Goal: Task Accomplishment & Management: Complete application form

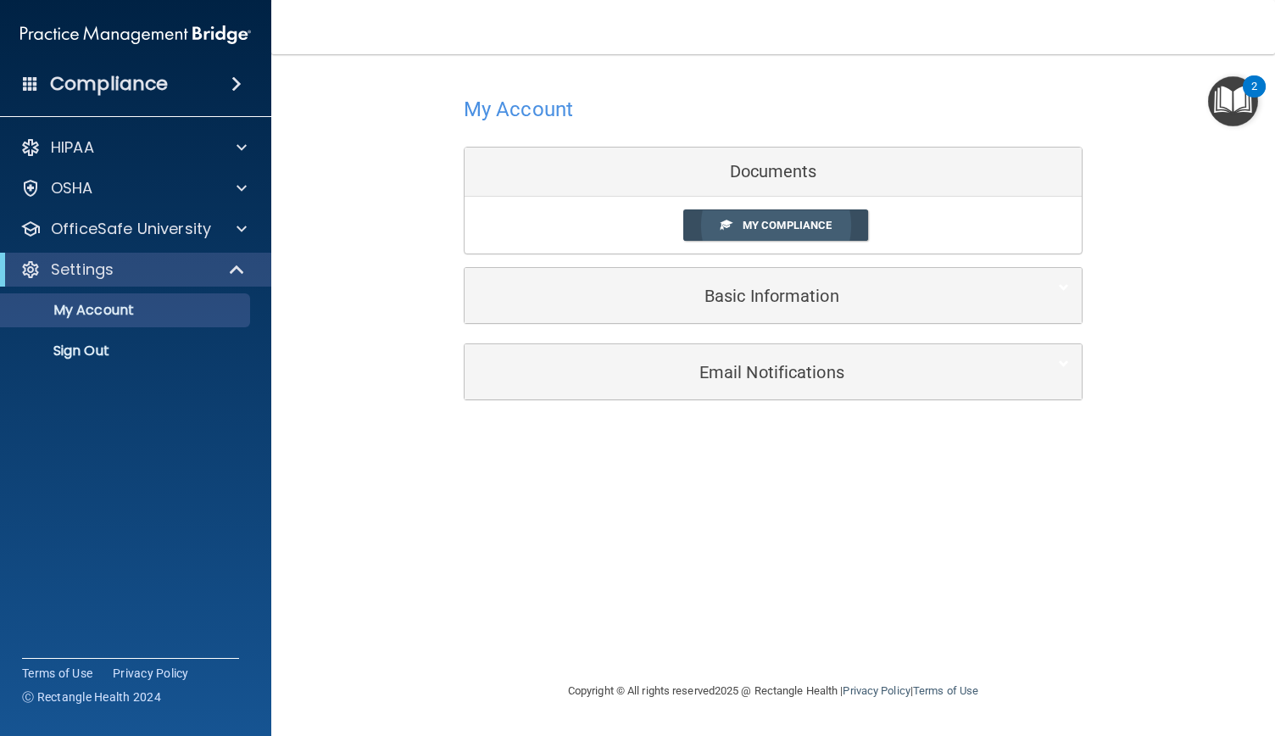
click at [800, 221] on span "My Compliance" at bounding box center [787, 225] width 89 height 13
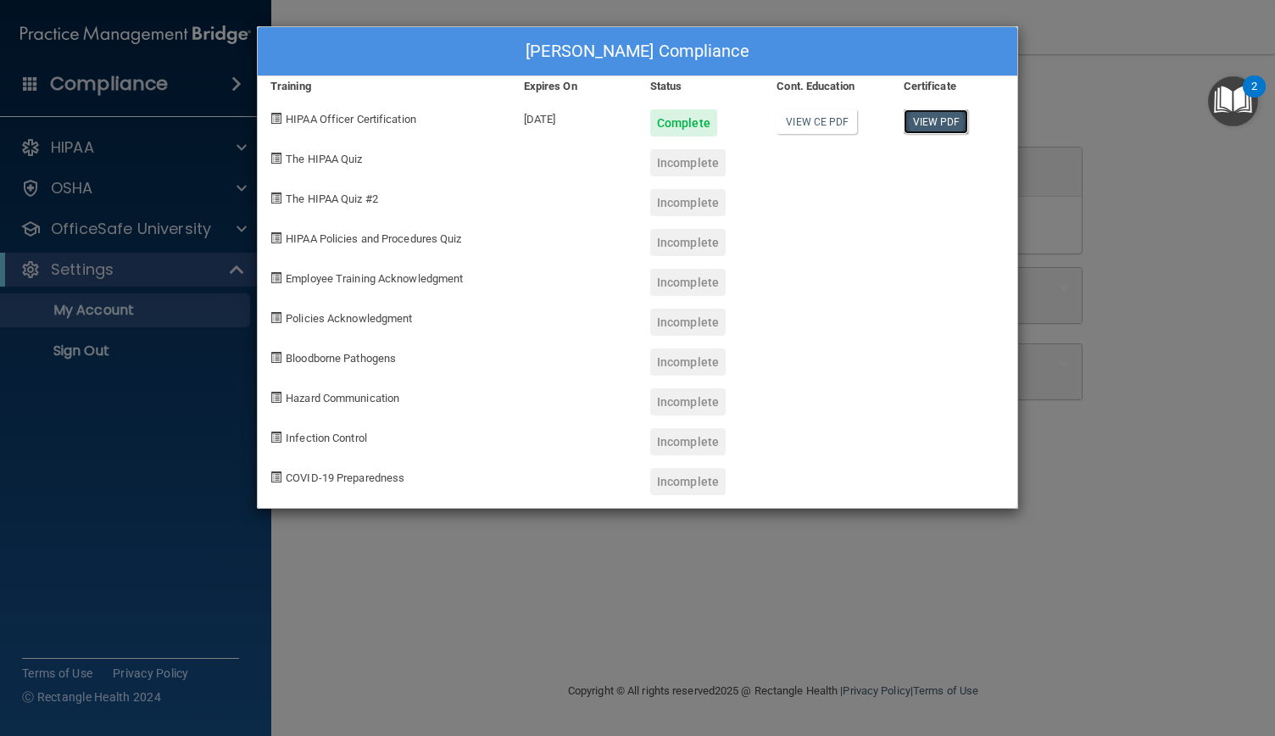
click at [951, 114] on link "View PDF" at bounding box center [936, 121] width 65 height 25
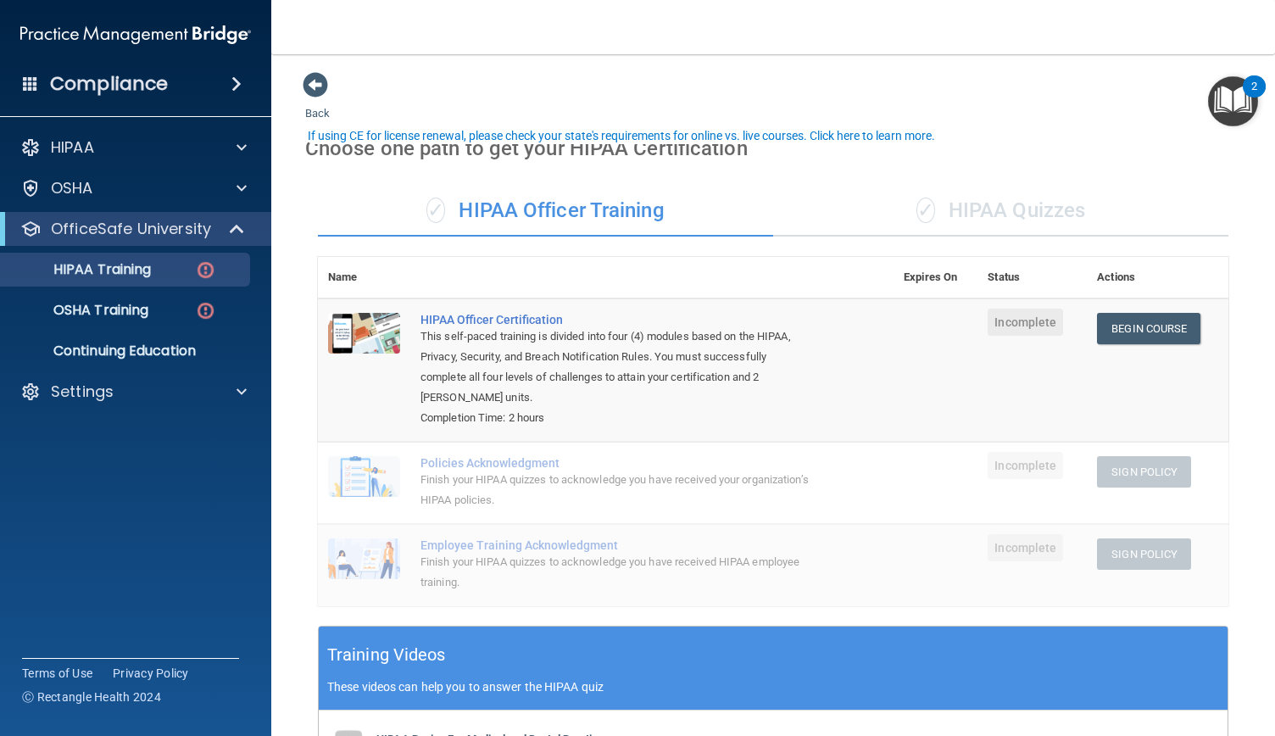
scroll to position [36, 0]
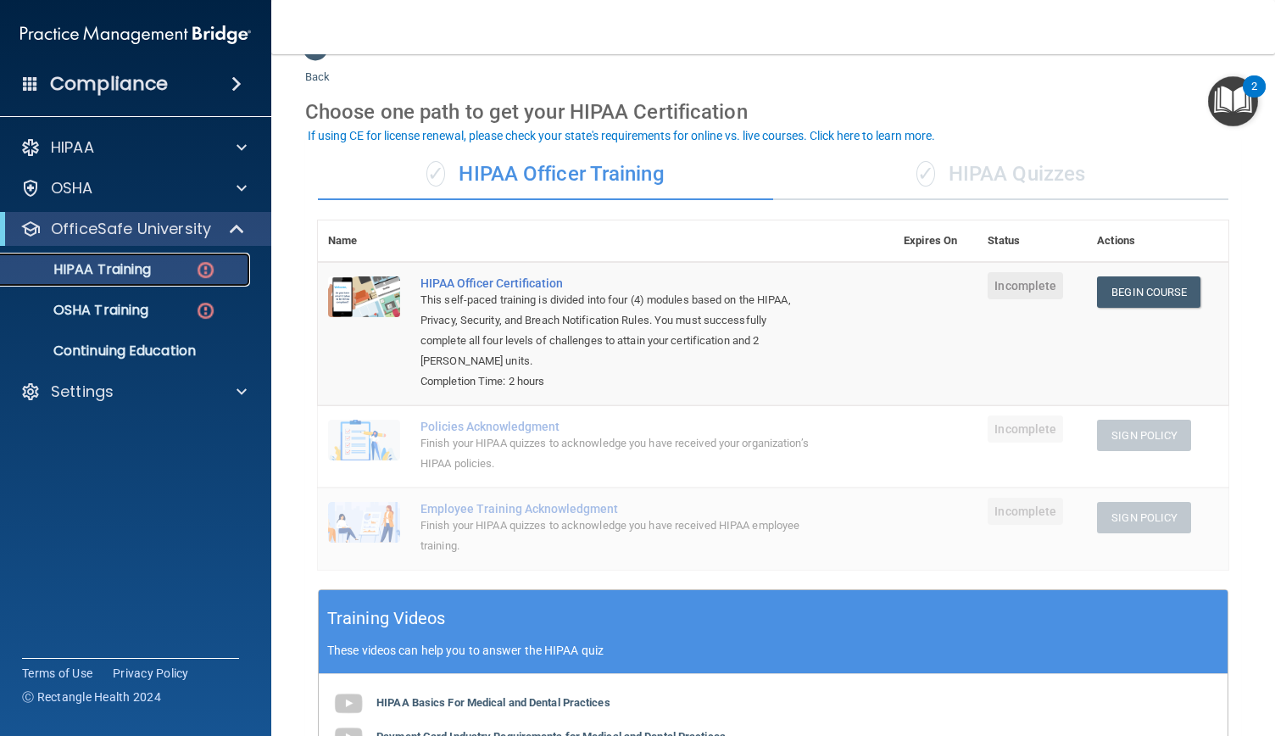
click at [142, 266] on p "HIPAA Training" at bounding box center [81, 269] width 140 height 17
click at [212, 266] on img at bounding box center [205, 269] width 21 height 21
click at [236, 81] on span at bounding box center [236, 84] width 10 height 20
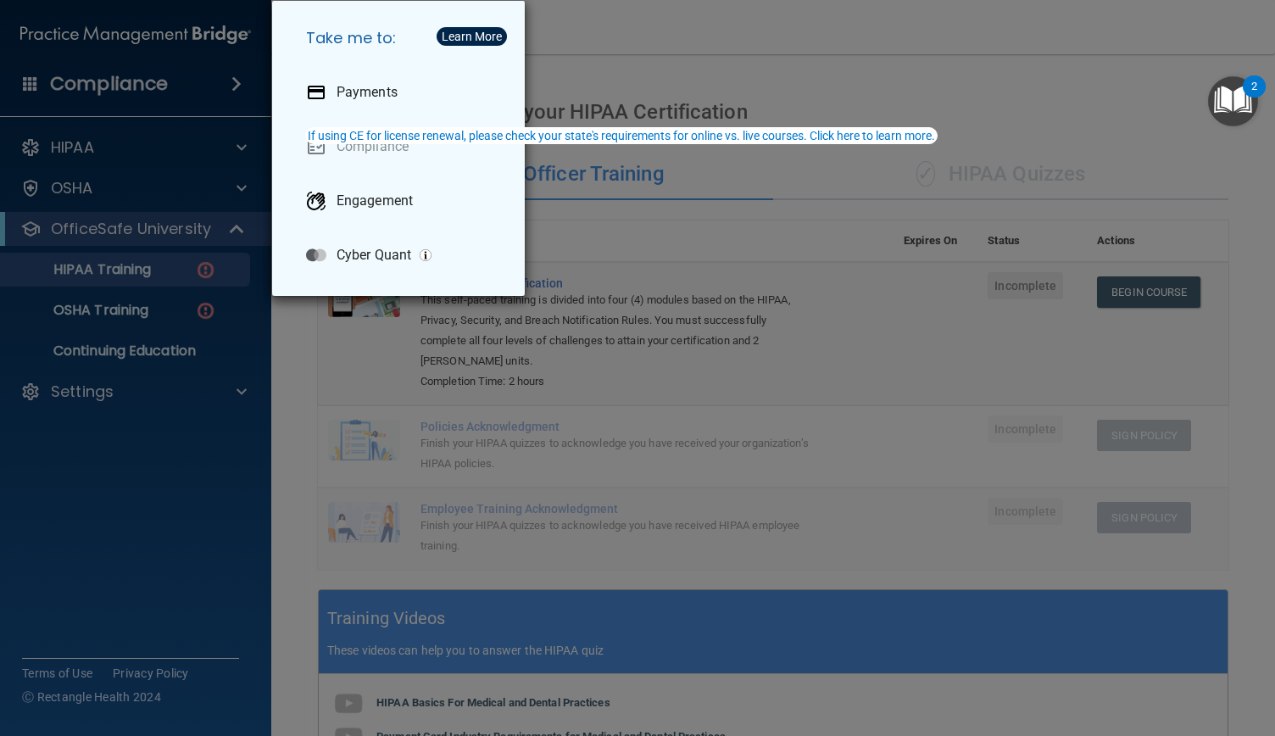
click at [781, 23] on div "Take me to: Payments Compliance Engagement Cyber Quant" at bounding box center [637, 368] width 1275 height 736
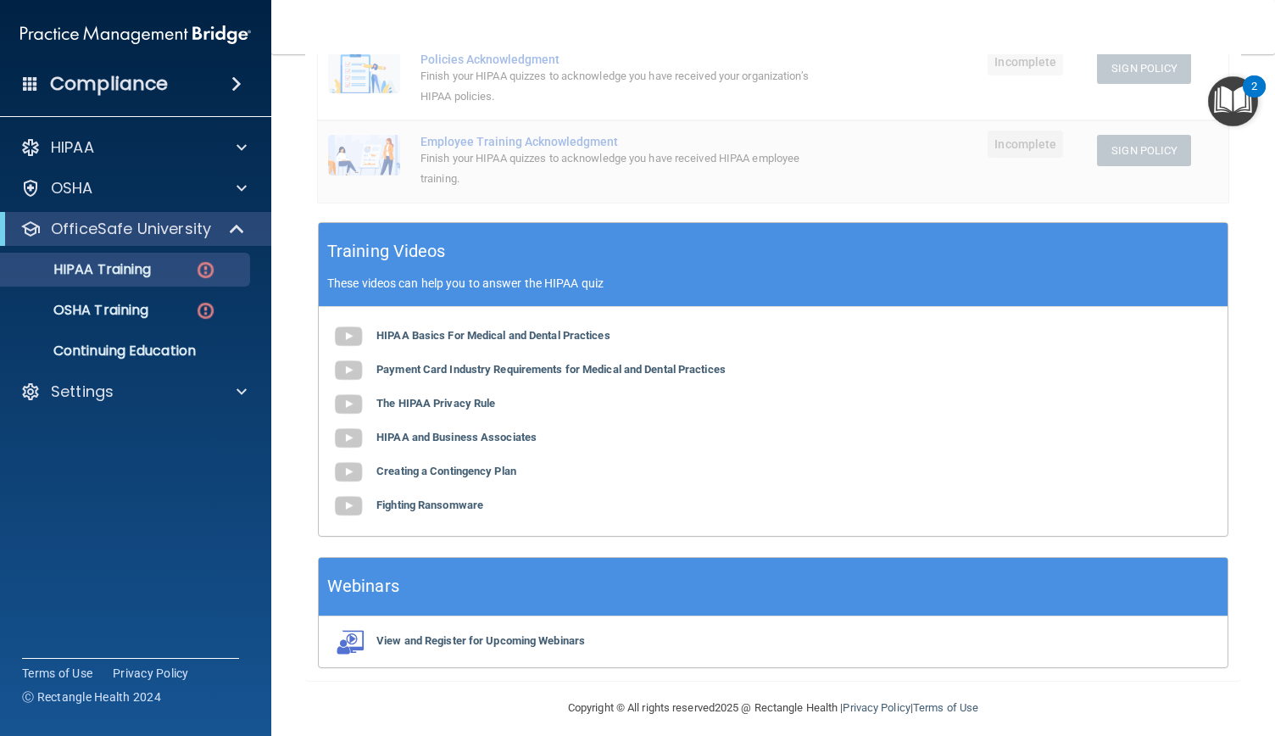
scroll to position [415, 0]
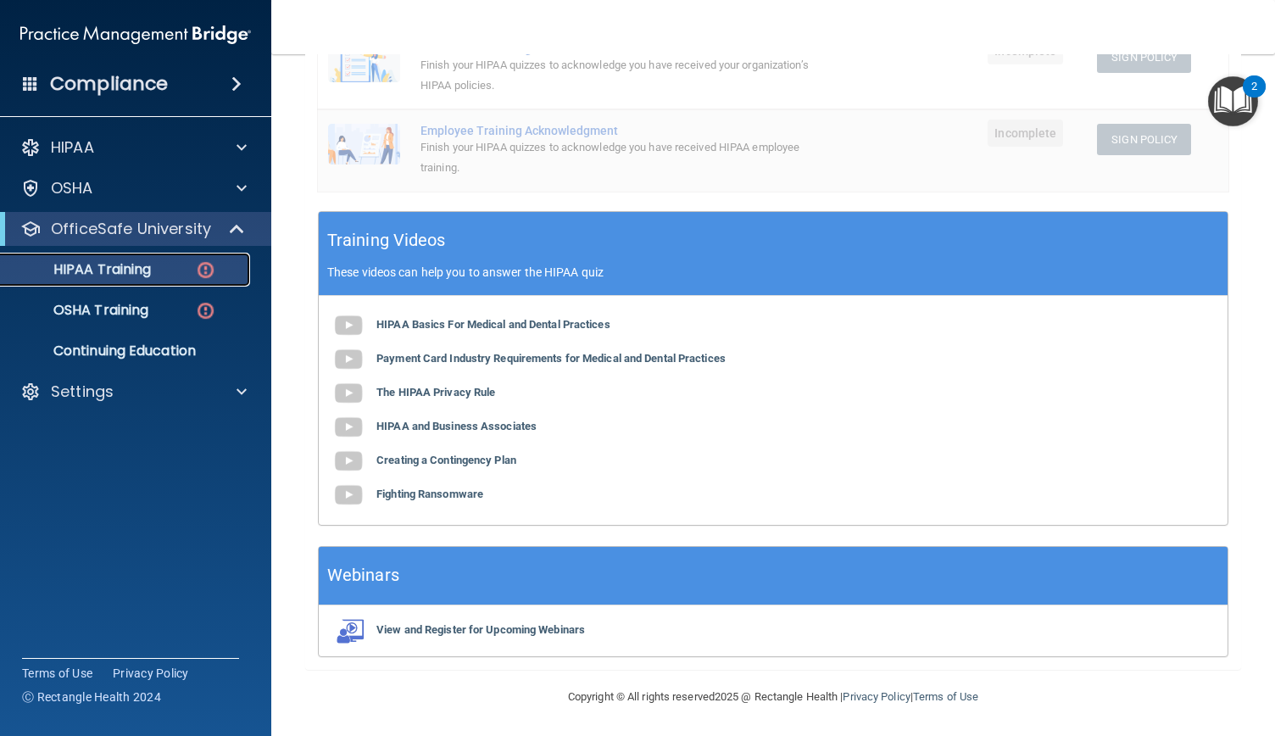
click at [87, 269] on p "HIPAA Training" at bounding box center [81, 269] width 140 height 17
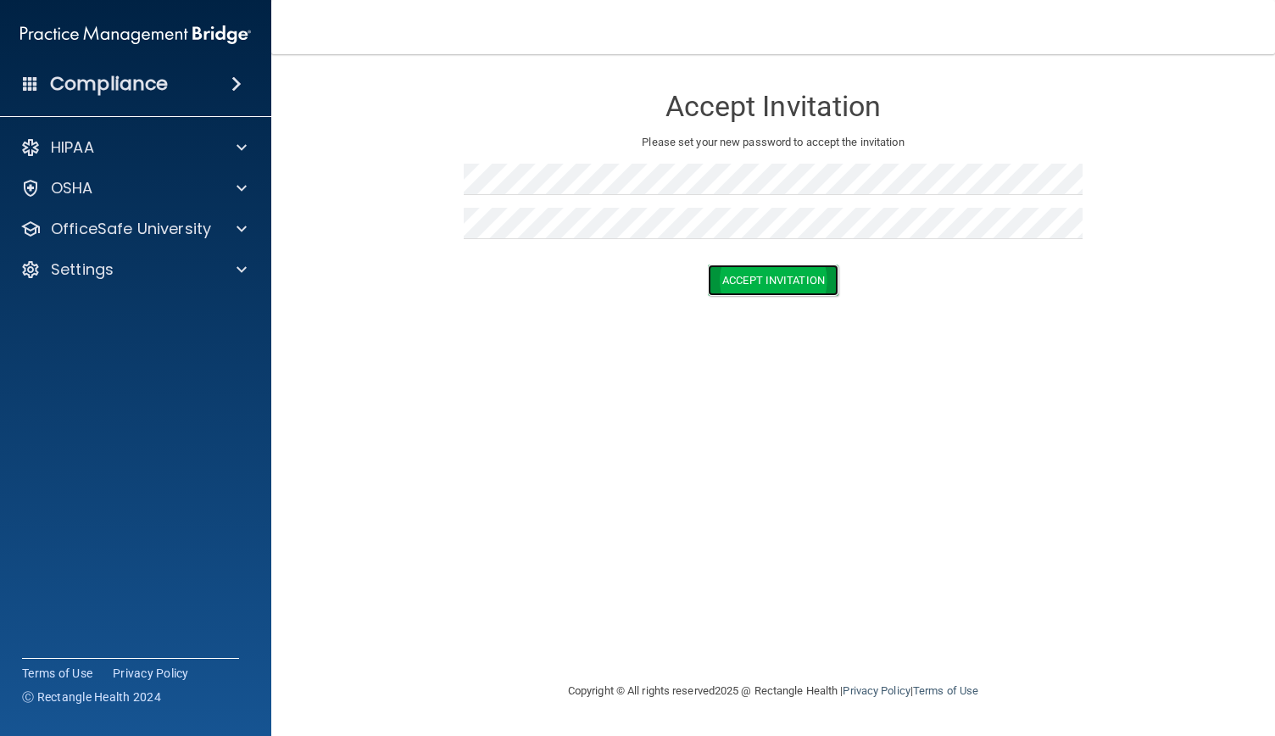
click at [785, 275] on button "Accept Invitation" at bounding box center [773, 279] width 131 height 31
click at [787, 302] on button "Accept Invitation" at bounding box center [773, 304] width 131 height 31
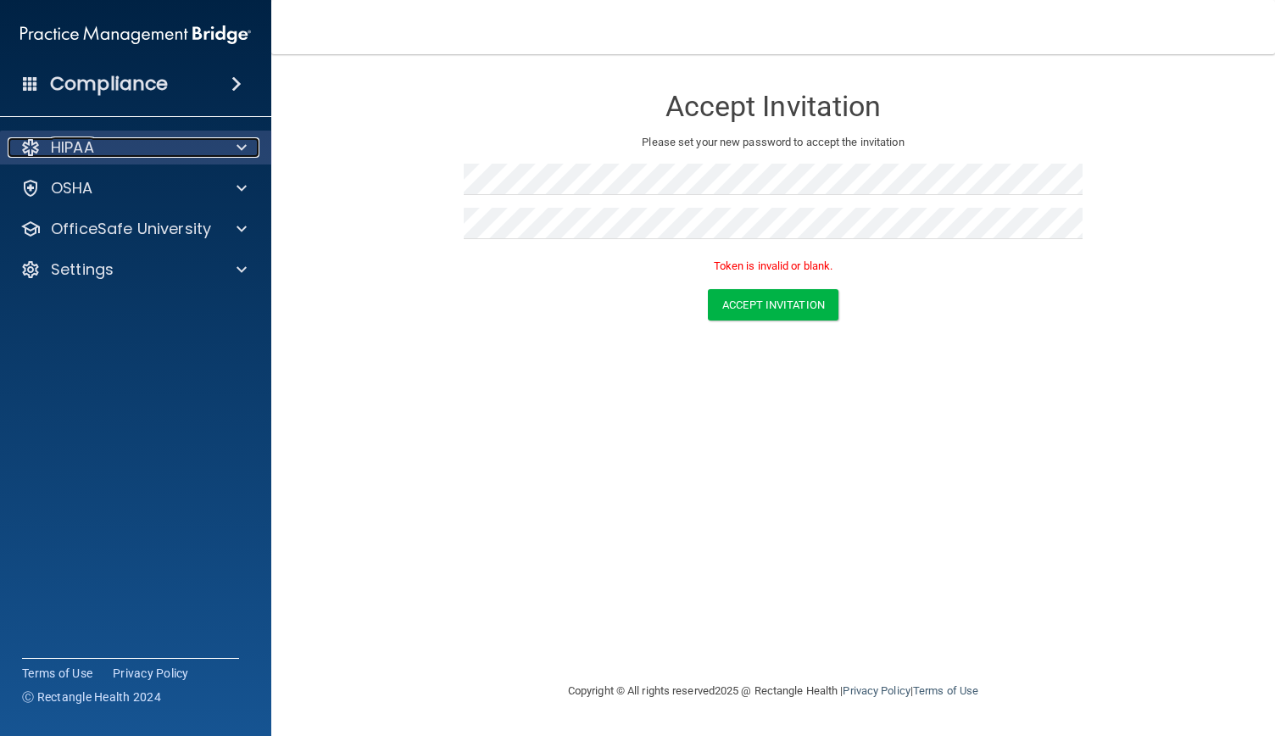
click at [83, 142] on p "HIPAA" at bounding box center [72, 147] width 43 height 20
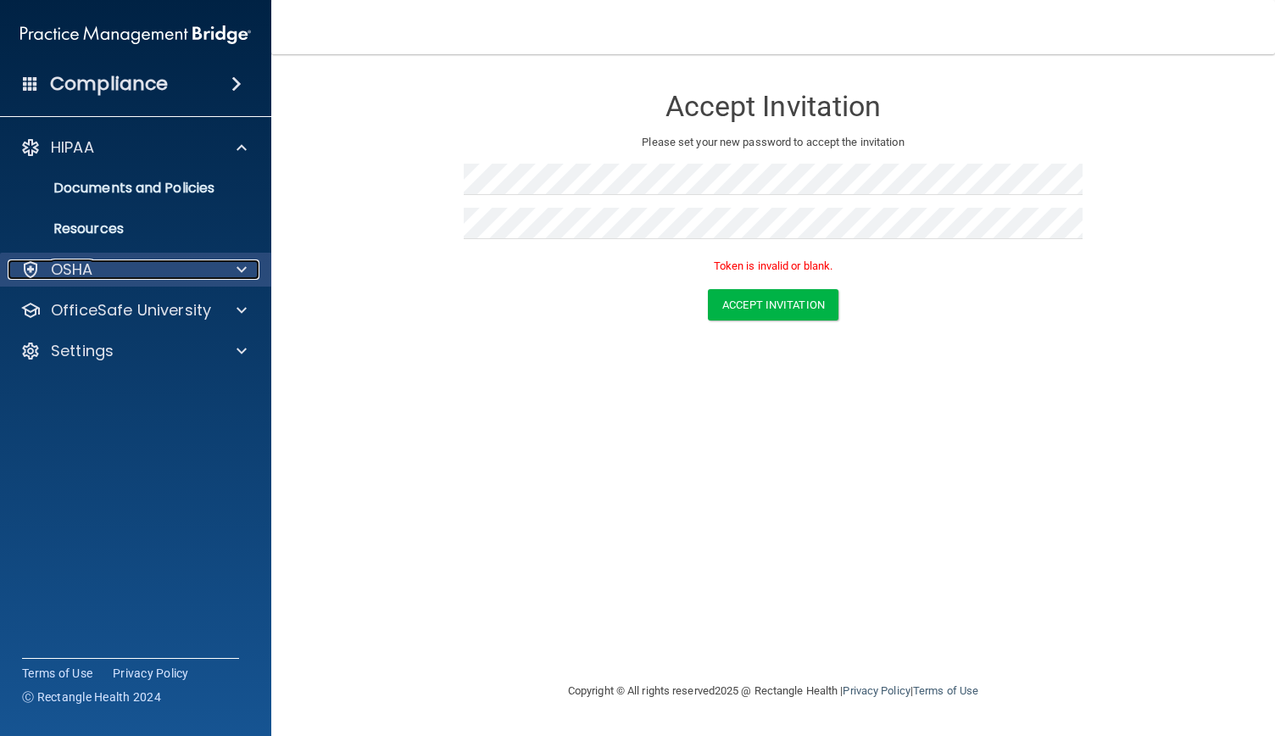
click at [81, 268] on p "OSHA" at bounding box center [72, 269] width 42 height 20
click at [83, 272] on p "OSHA" at bounding box center [72, 269] width 42 height 20
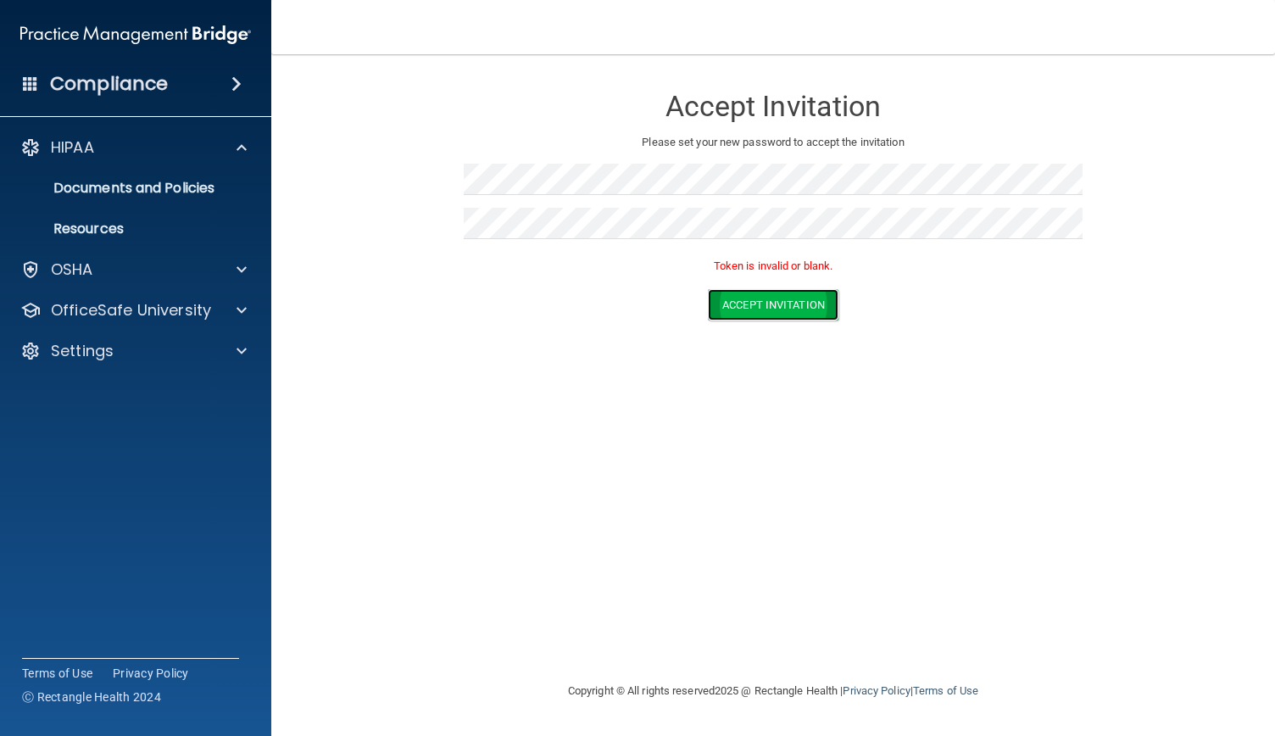
click at [801, 306] on button "Accept Invitation" at bounding box center [773, 304] width 131 height 31
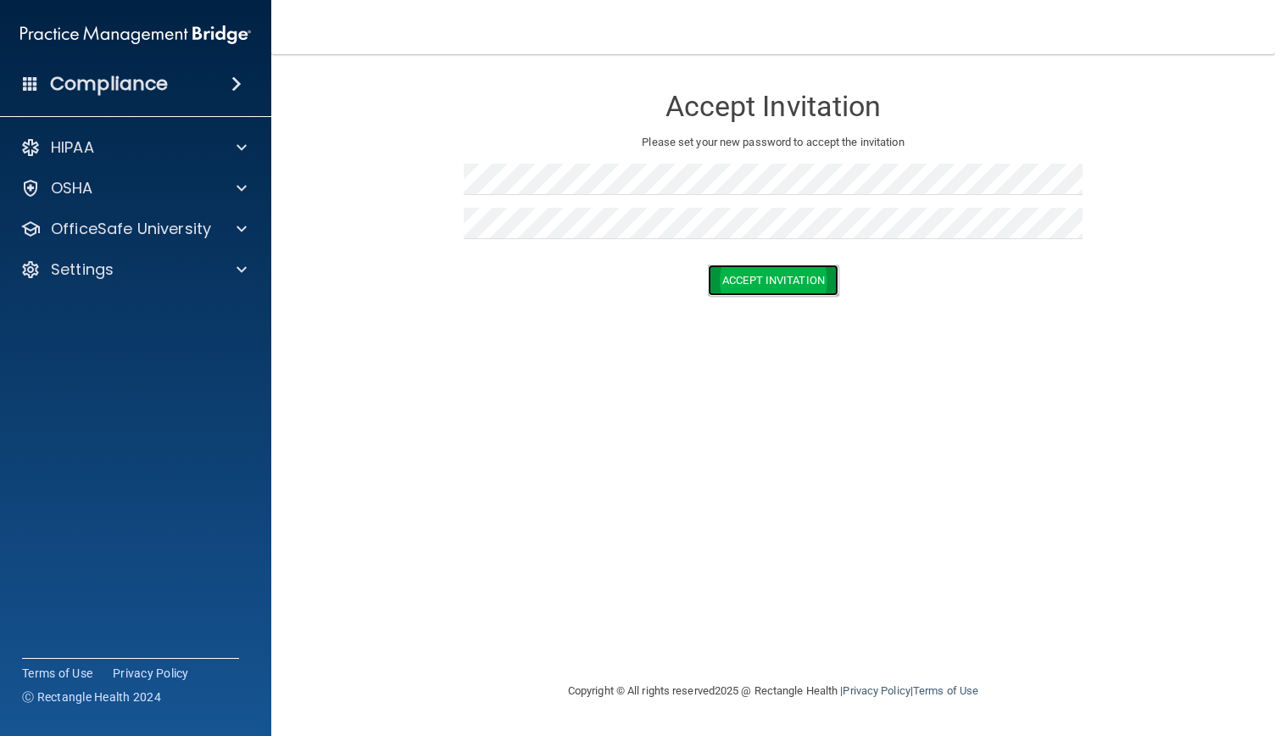
click at [786, 275] on button "Accept Invitation" at bounding box center [773, 279] width 131 height 31
click at [774, 306] on button "Accept Invitation" at bounding box center [773, 304] width 131 height 31
click at [802, 293] on button "Accept Invitation" at bounding box center [773, 304] width 131 height 31
click at [794, 278] on button "Accept Invitation" at bounding box center [773, 279] width 131 height 31
click at [610, 170] on form "Accept Invitation Please set your new password to accept the invitation Token i…" at bounding box center [773, 206] width 936 height 270
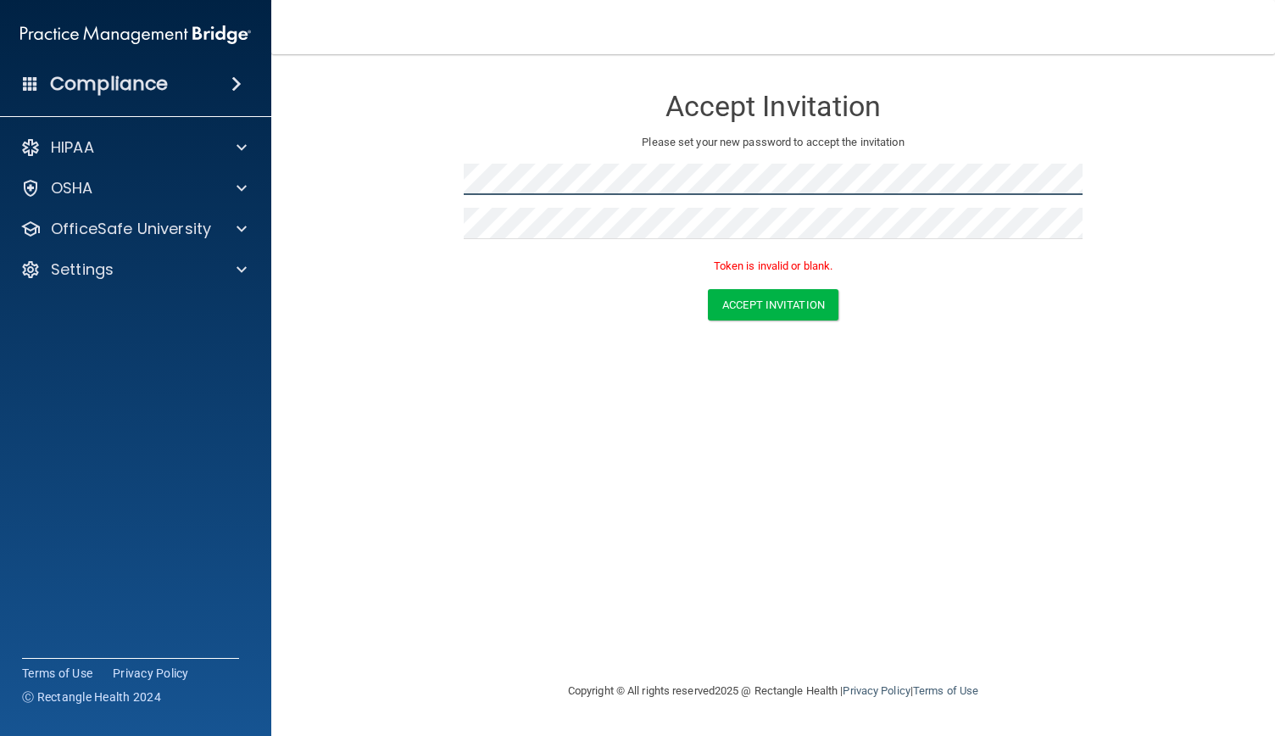
drag, startPoint x: 461, startPoint y: 180, endPoint x: 401, endPoint y: 196, distance: 62.3
click at [401, 196] on form "Accept Invitation Please set your new password to accept the invitation Token i…" at bounding box center [773, 206] width 936 height 270
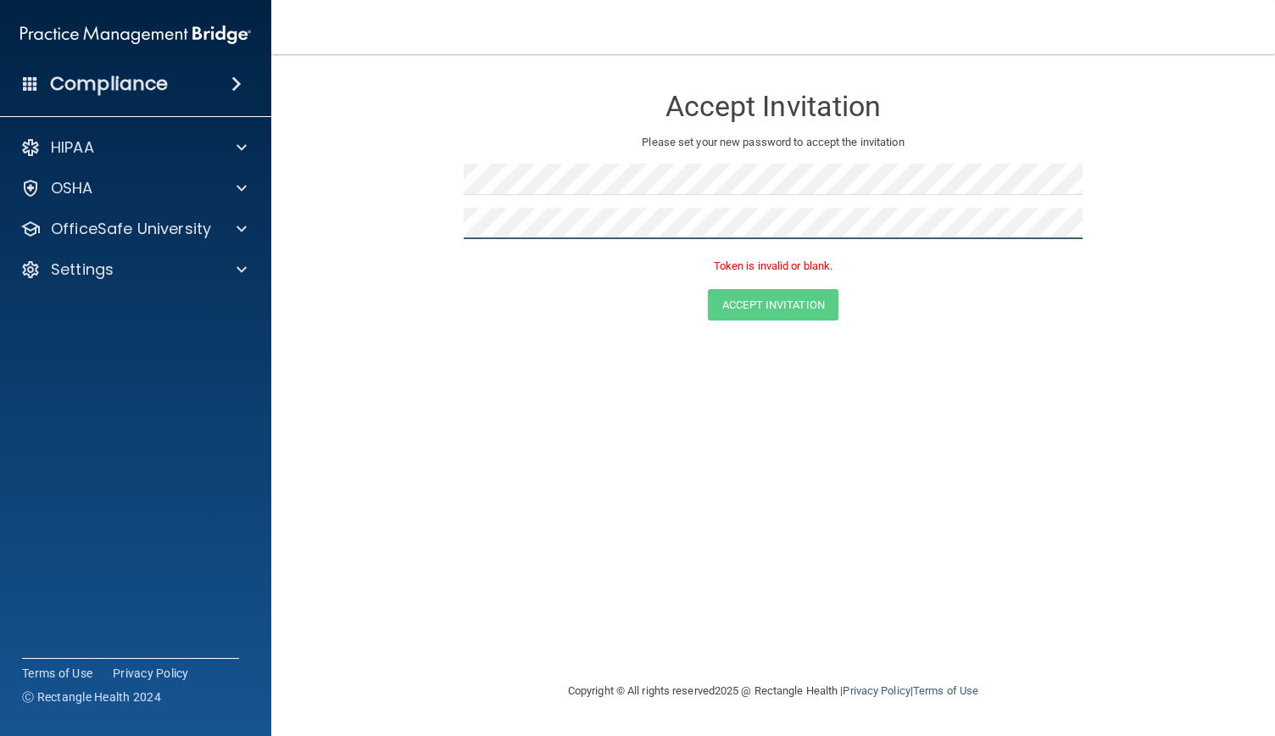
click at [423, 236] on form "Accept Invitation Please set your new password to accept the invitation Token i…" at bounding box center [773, 206] width 936 height 270
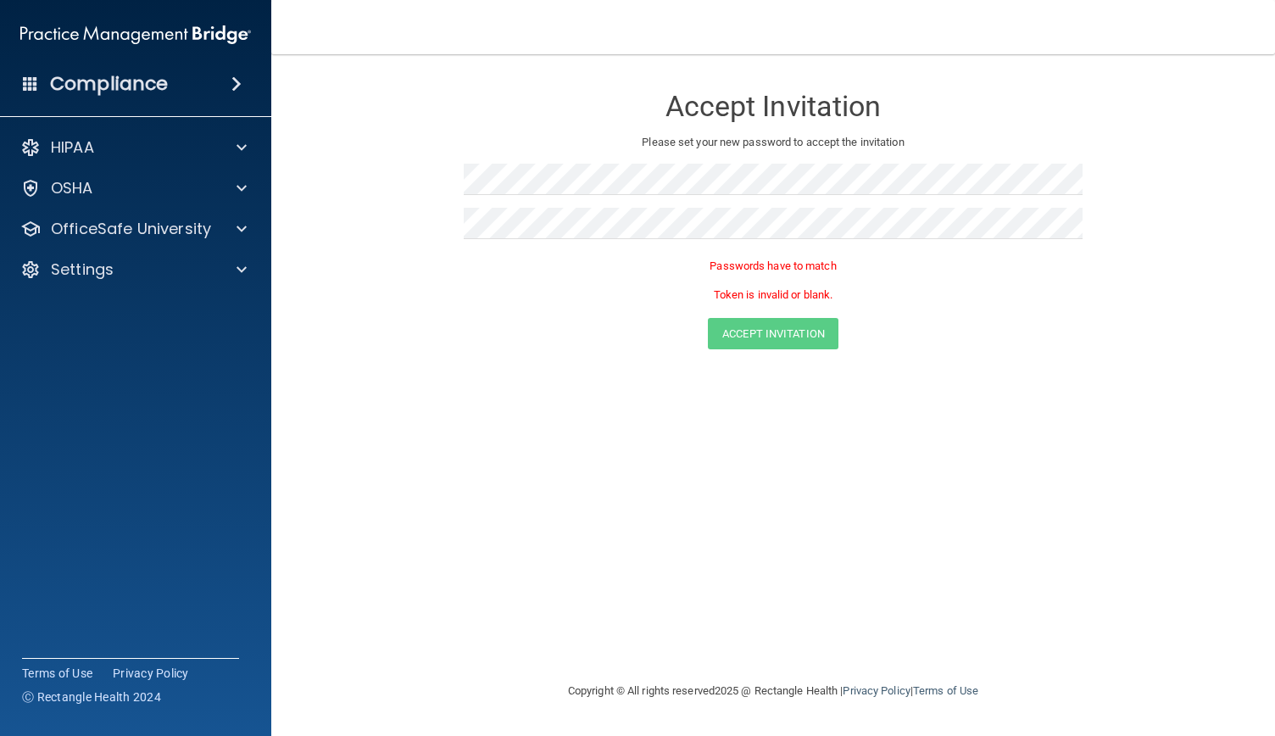
click at [907, 306] on div "Passwords have to match Token is invalid or blank." at bounding box center [773, 285] width 619 height 66
click at [820, 304] on button "Accept Invitation" at bounding box center [773, 304] width 131 height 31
click at [554, 165] on form "Accept Invitation Please set your new password to accept the invitation Token i…" at bounding box center [773, 206] width 936 height 270
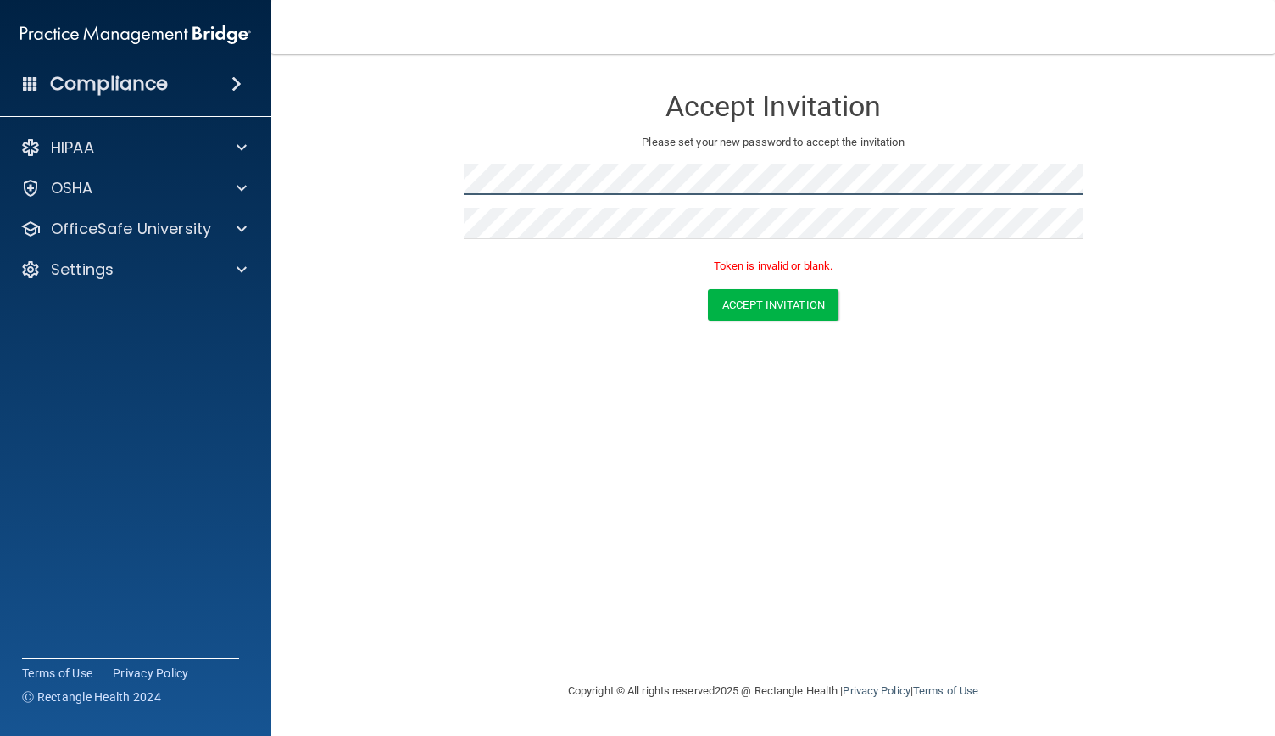
drag, startPoint x: 459, startPoint y: 178, endPoint x: 409, endPoint y: 189, distance: 52.0
click at [409, 189] on form "Accept Invitation Please set your new password to accept the invitation Token i…" at bounding box center [773, 206] width 936 height 270
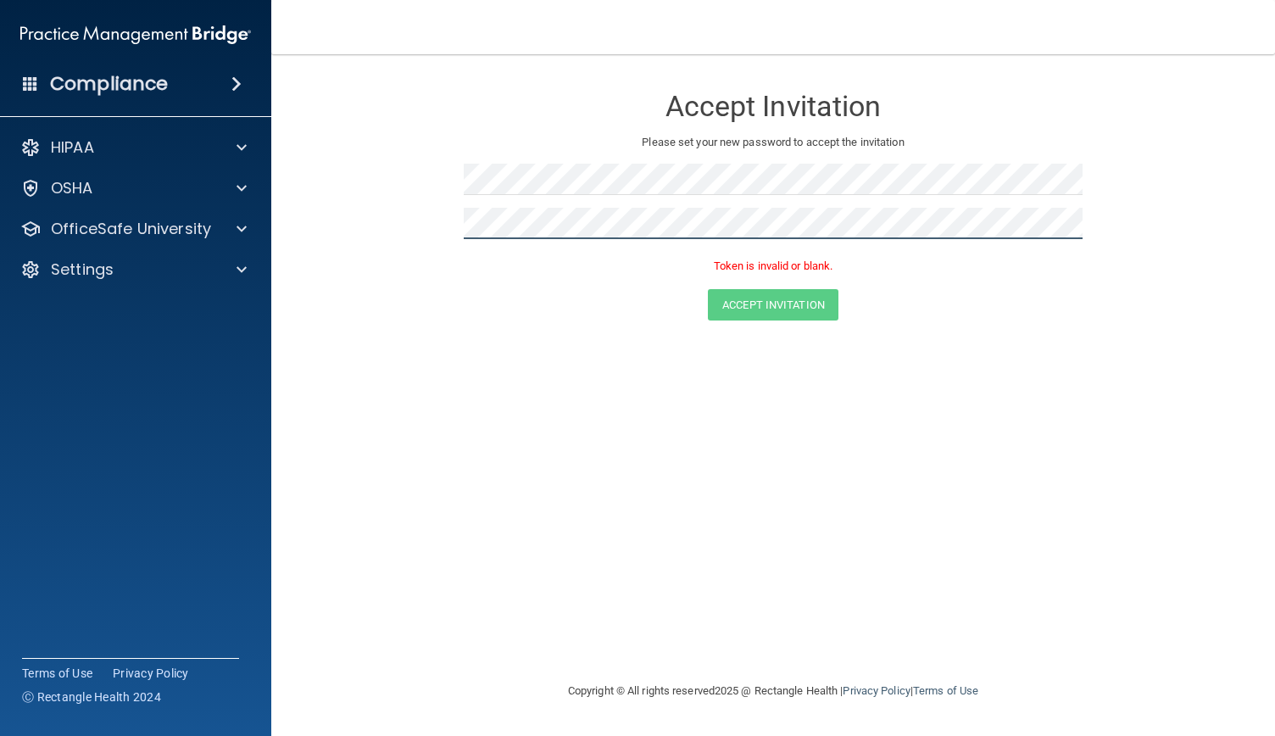
click at [337, 229] on form "Accept Invitation Please set your new password to accept the invitation Token i…" at bounding box center [773, 206] width 936 height 270
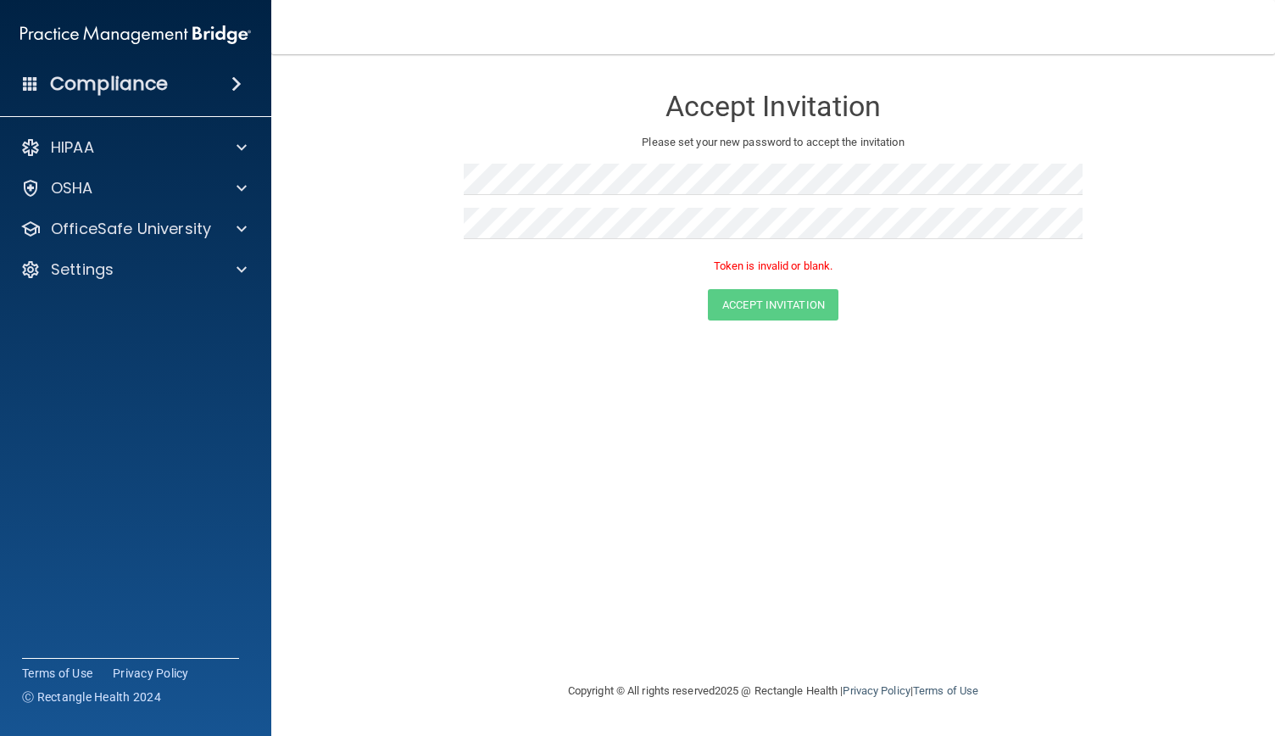
click at [941, 386] on div "Accept Invitation Please set your new password to accept the invitation Token i…" at bounding box center [773, 367] width 936 height 593
